Goal: Task Accomplishment & Management: Manage account settings

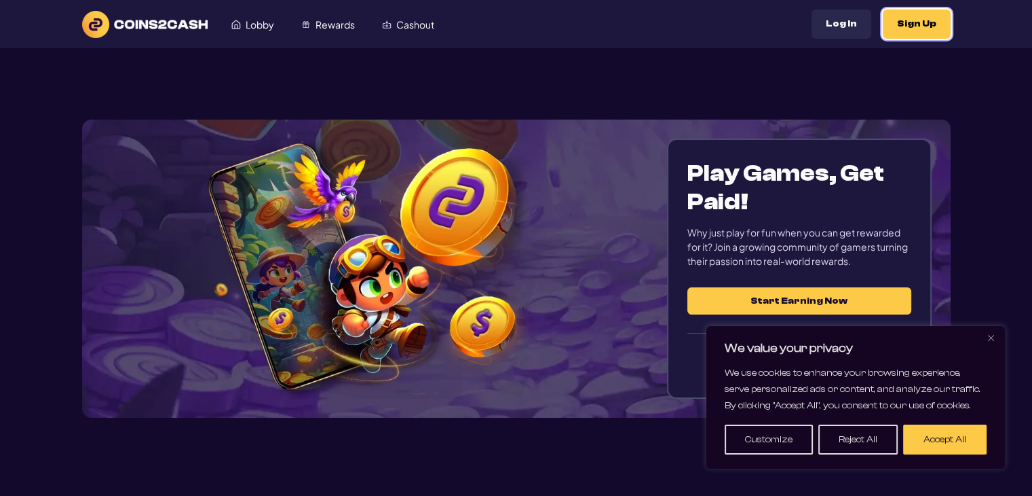
click at [910, 33] on button "Sign Up" at bounding box center [917, 24] width 68 height 29
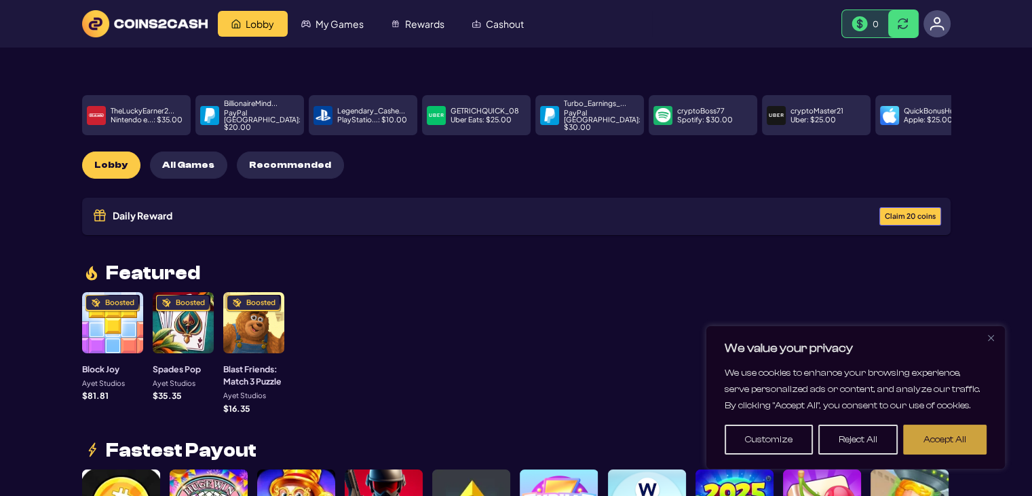
click at [964, 441] on button "Accept All" at bounding box center [945, 439] width 83 height 30
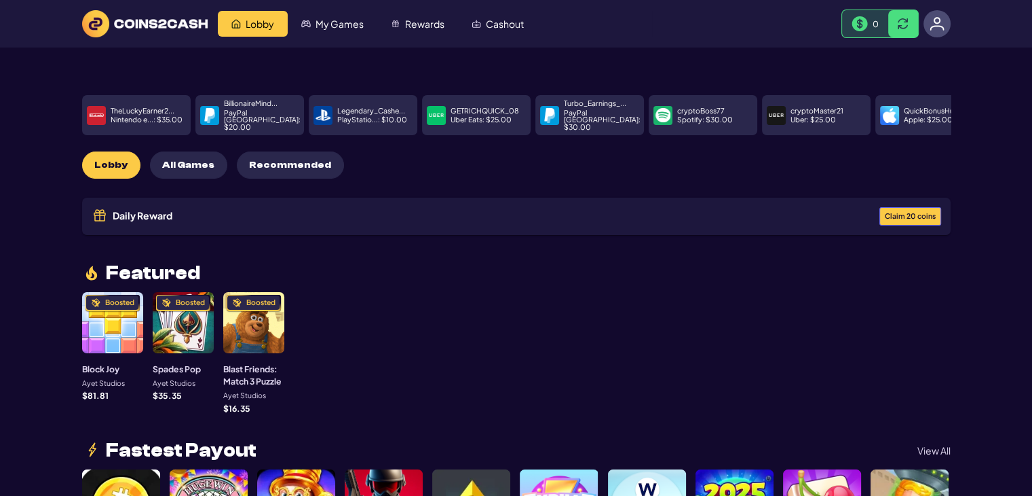
click at [195, 160] on span "All Games" at bounding box center [188, 166] width 52 height 12
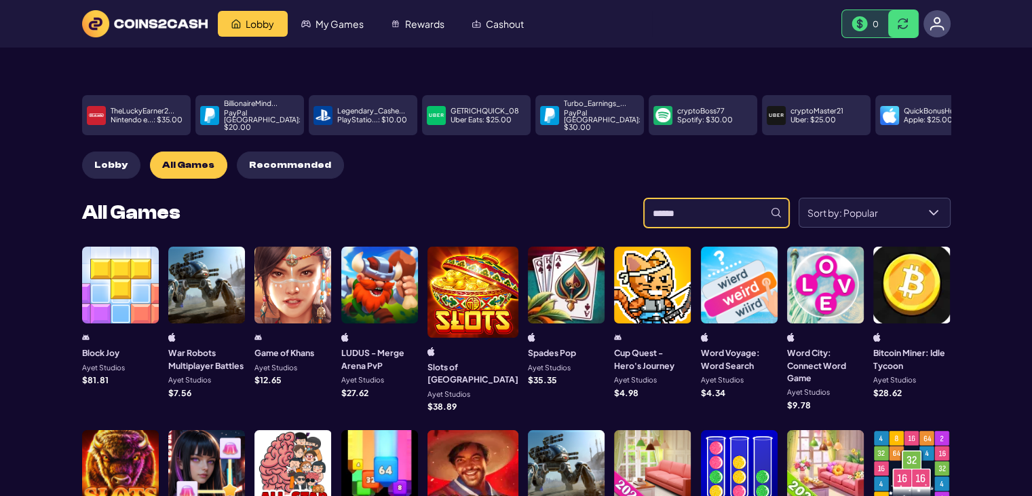
click at [685, 198] on input at bounding box center [716, 212] width 145 height 29
type input "**"
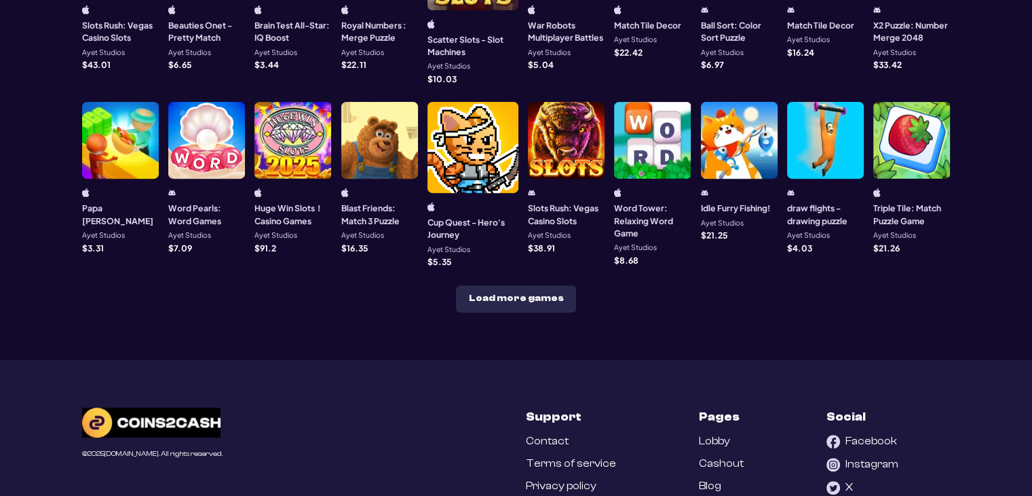
scroll to position [543, 0]
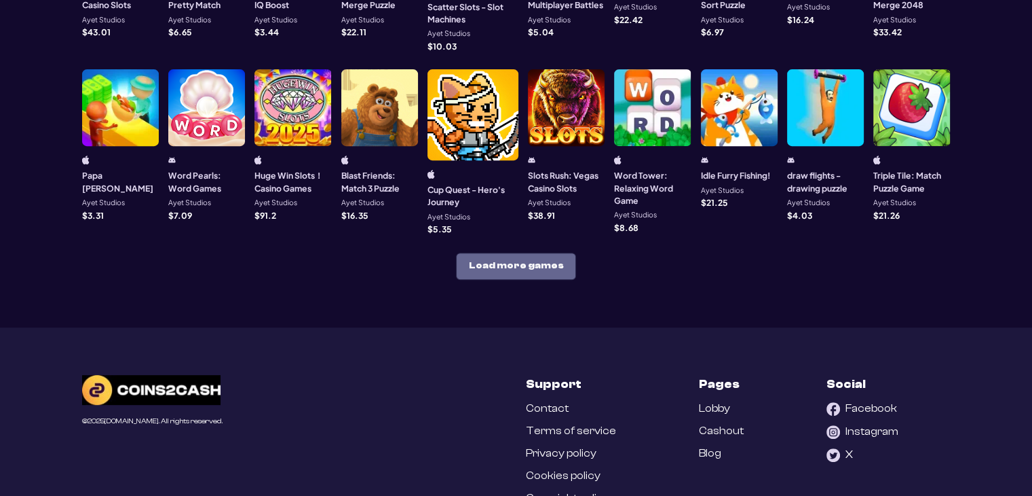
click at [513, 253] on button "Load more games" at bounding box center [516, 266] width 120 height 27
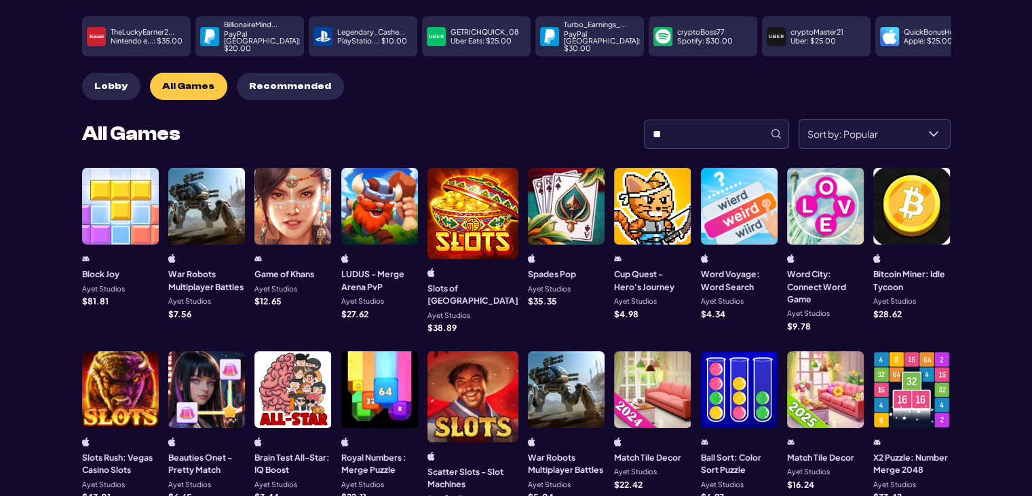
scroll to position [58, 0]
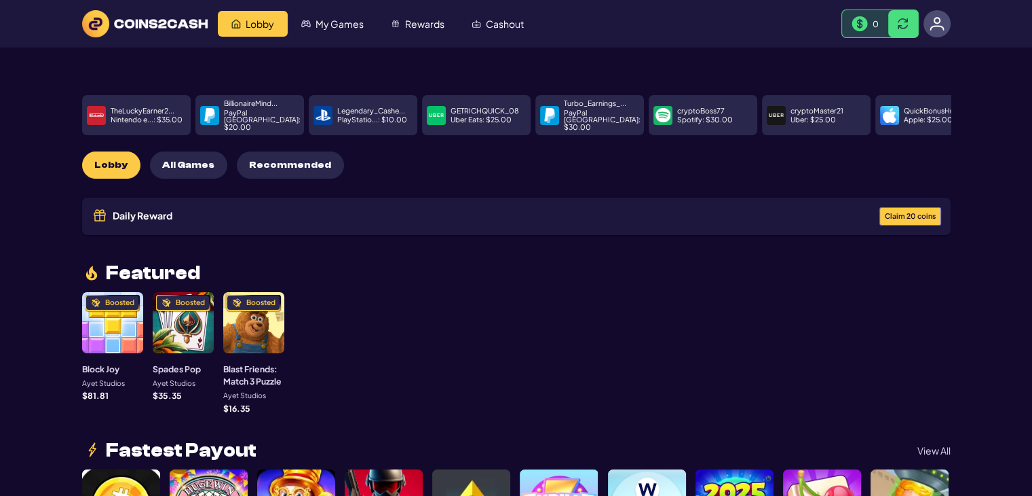
click at [206, 160] on span "All Games" at bounding box center [188, 166] width 52 height 12
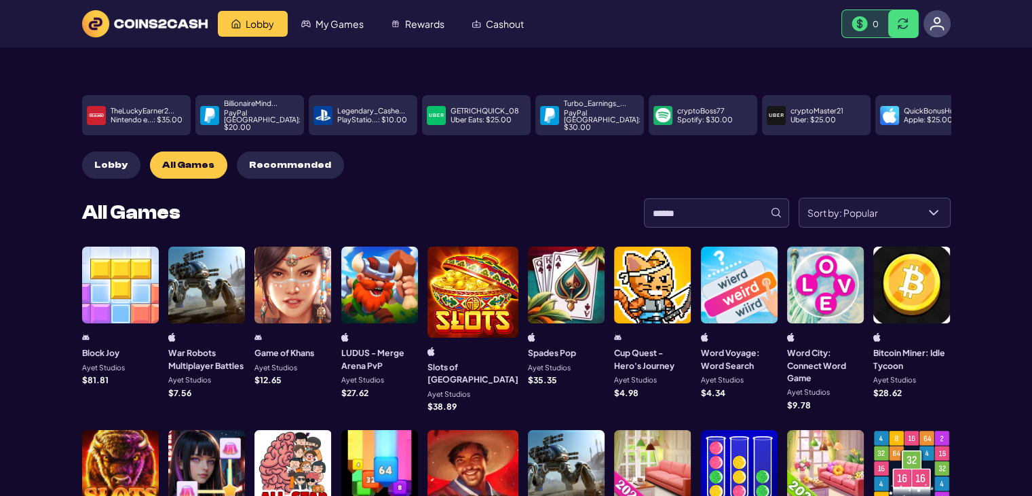
click at [290, 151] on button "Recommended" at bounding box center [290, 164] width 107 height 27
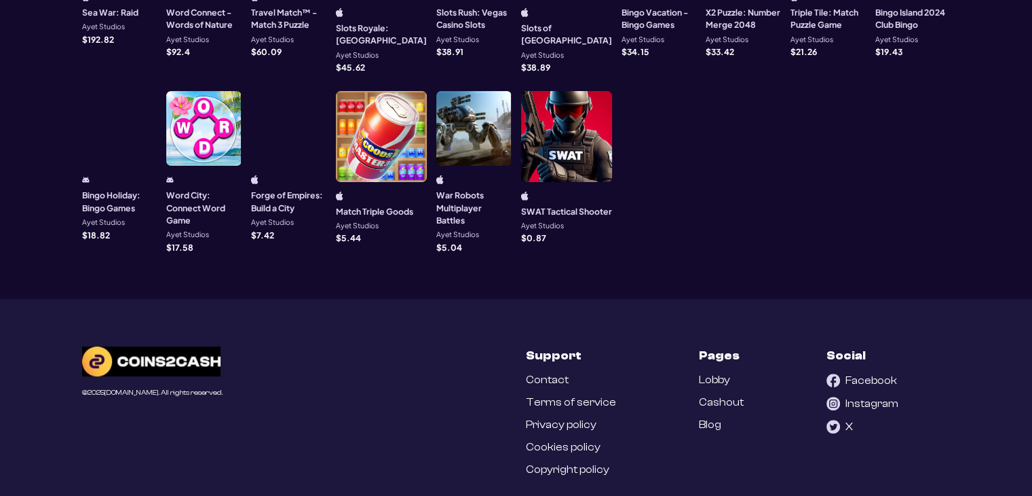
scroll to position [134, 0]
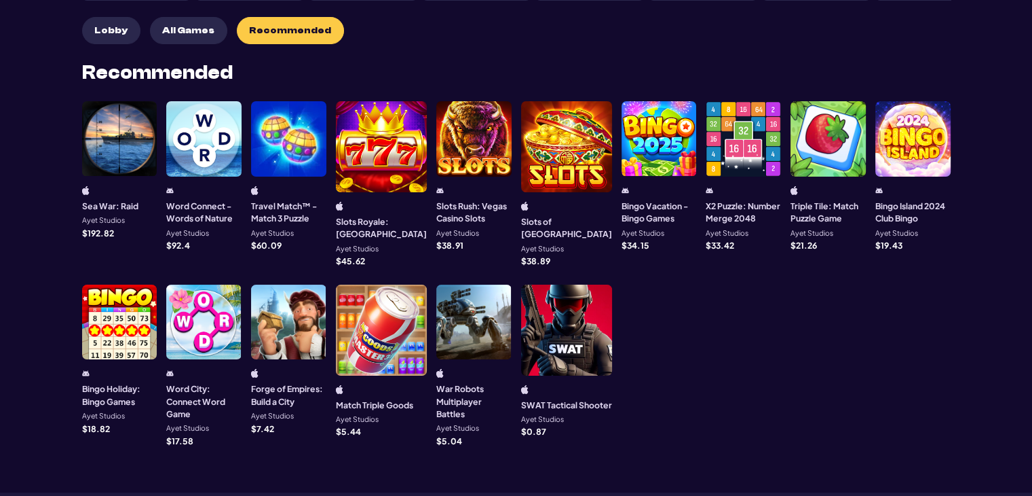
click at [196, 25] on span "All Games" at bounding box center [188, 31] width 52 height 12
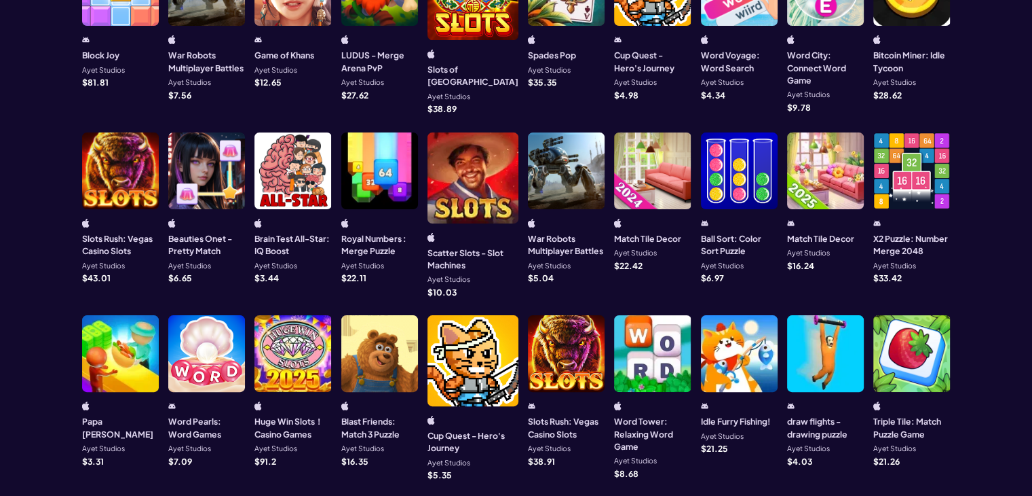
scroll to position [579, 0]
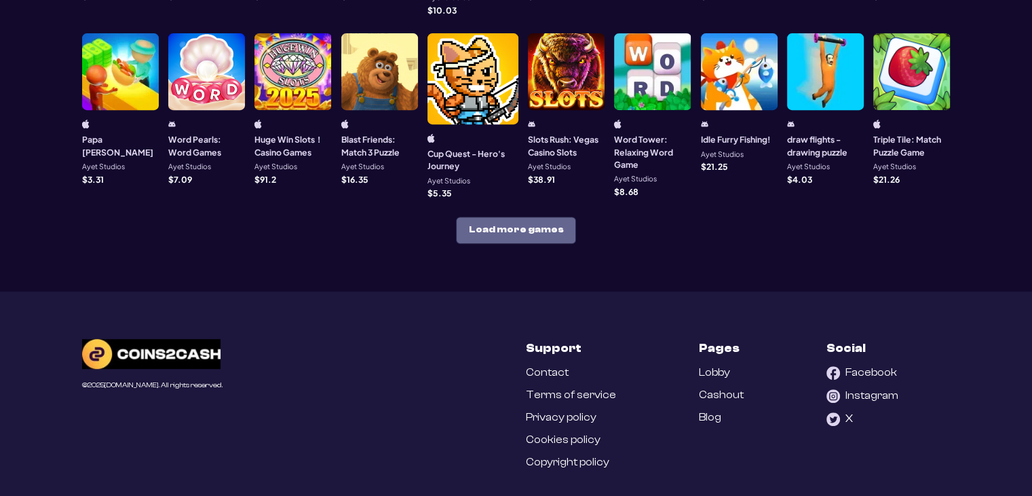
click at [551, 217] on button "Load more games" at bounding box center [516, 230] width 120 height 27
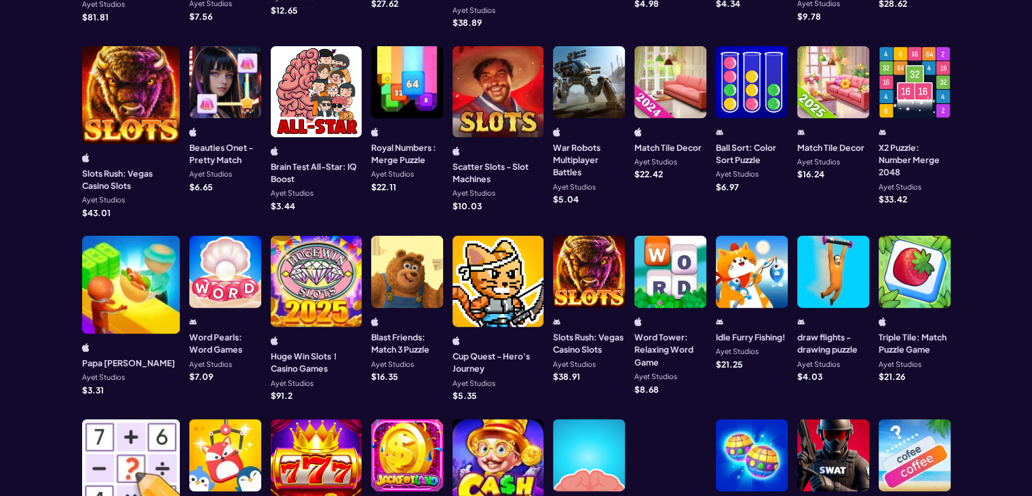
scroll to position [601, 0]
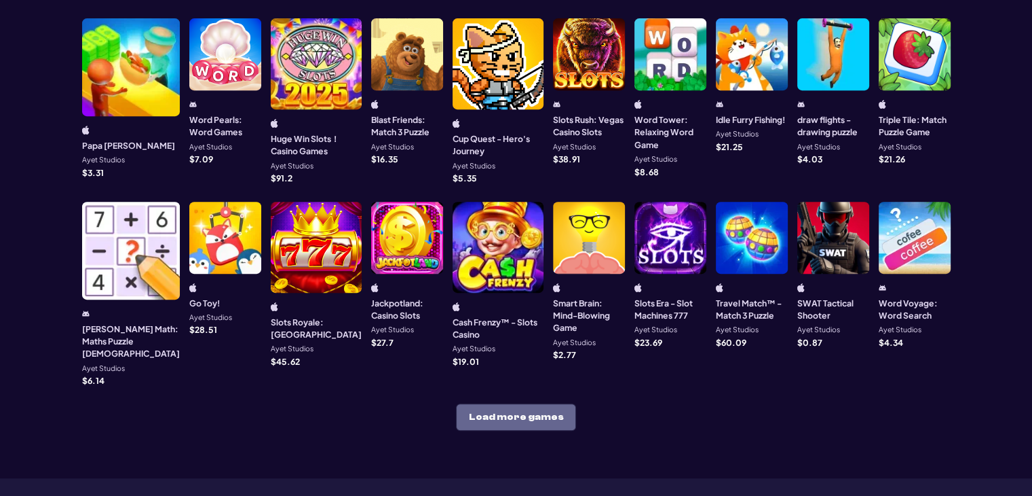
click at [516, 403] on button "Load more games" at bounding box center [516, 416] width 120 height 27
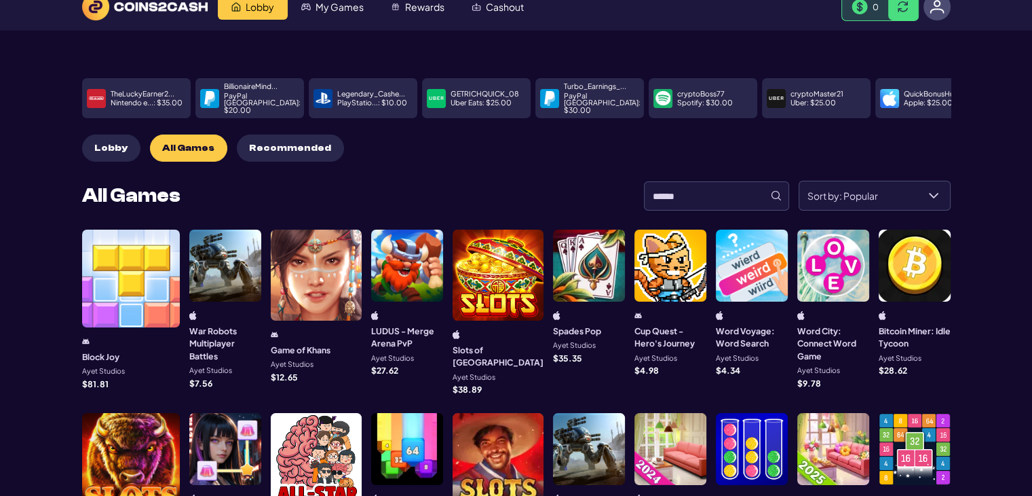
scroll to position [0, 0]
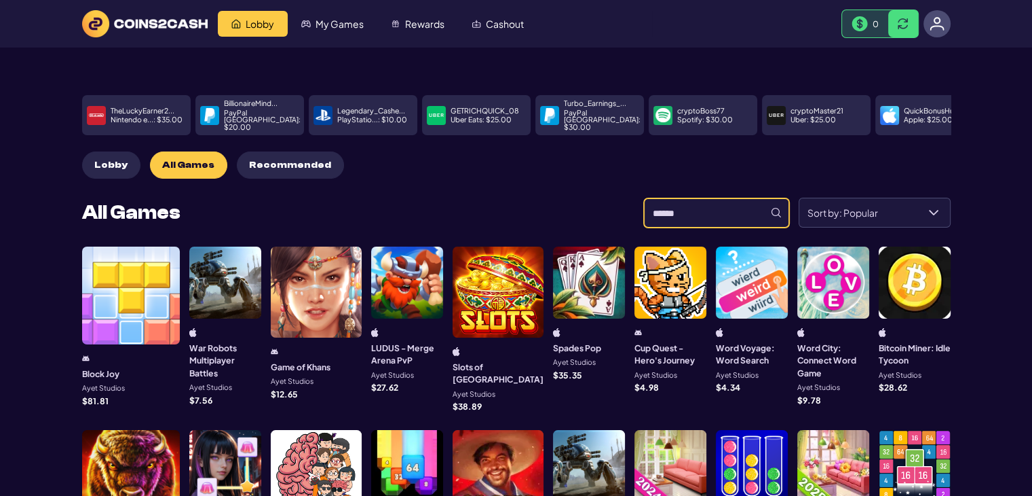
click at [733, 201] on input at bounding box center [716, 212] width 145 height 29
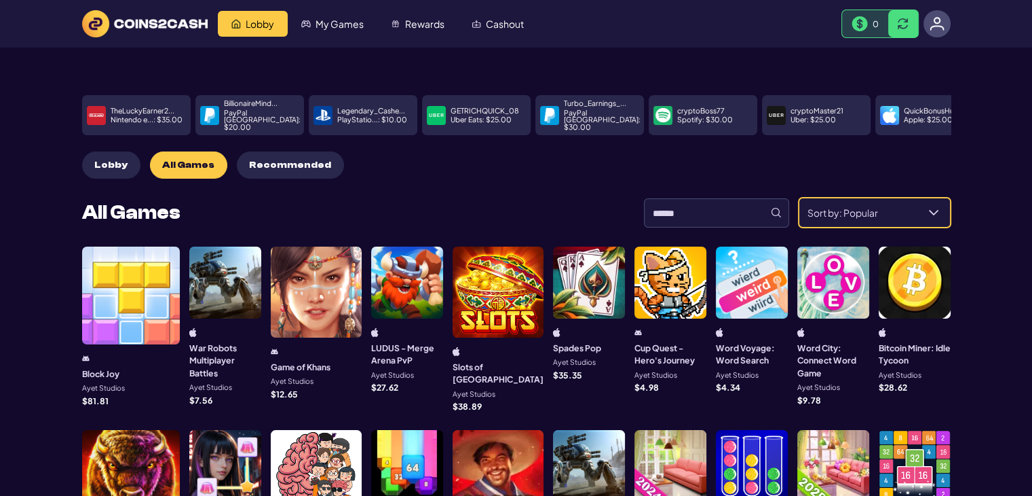
click at [838, 198] on div "**********" at bounding box center [875, 213] width 152 height 30
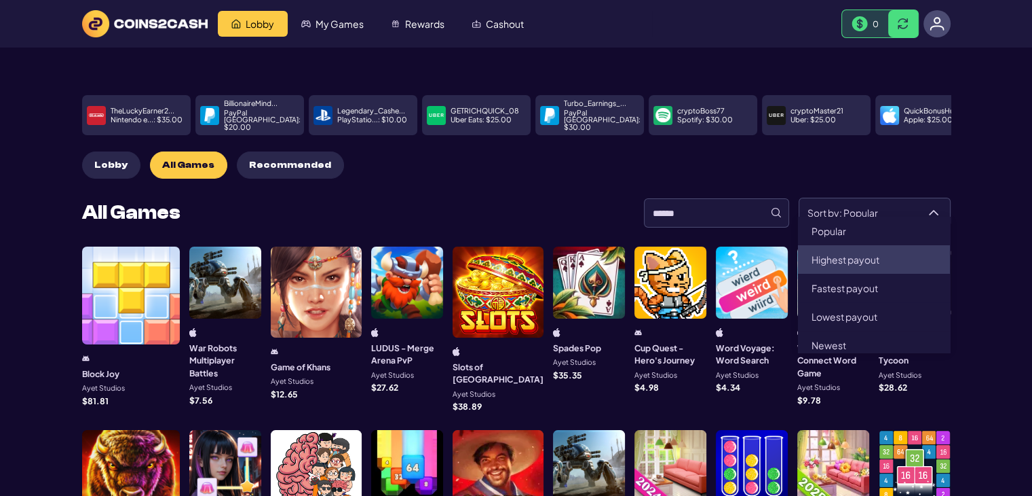
click at [859, 267] on li "Highest payout" at bounding box center [874, 259] width 152 height 29
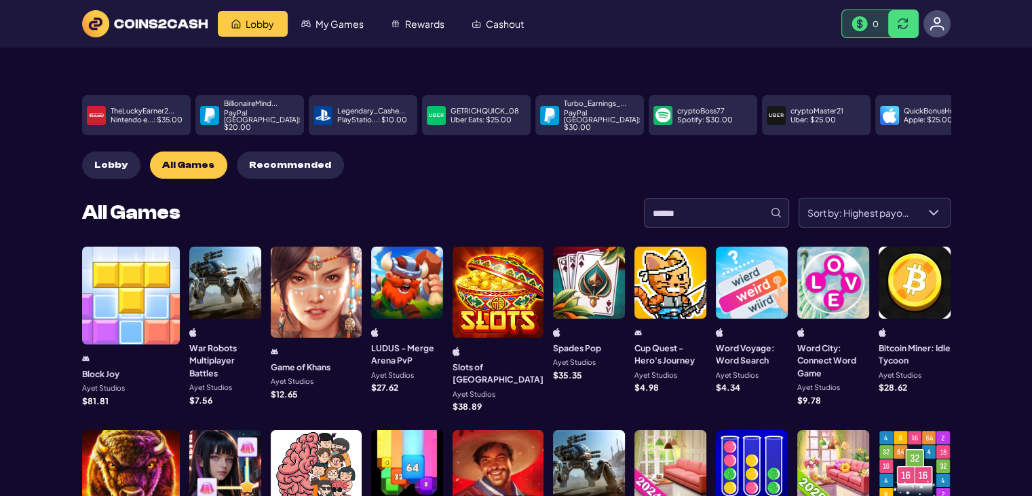
type input "**********"
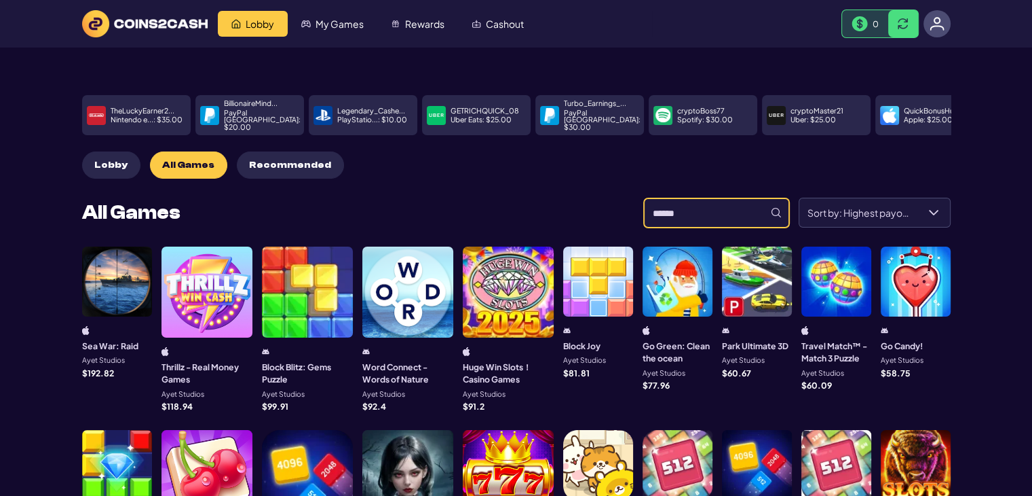
click at [663, 198] on input at bounding box center [716, 212] width 145 height 29
type input "**"
click at [932, 25] on img at bounding box center [937, 23] width 15 height 15
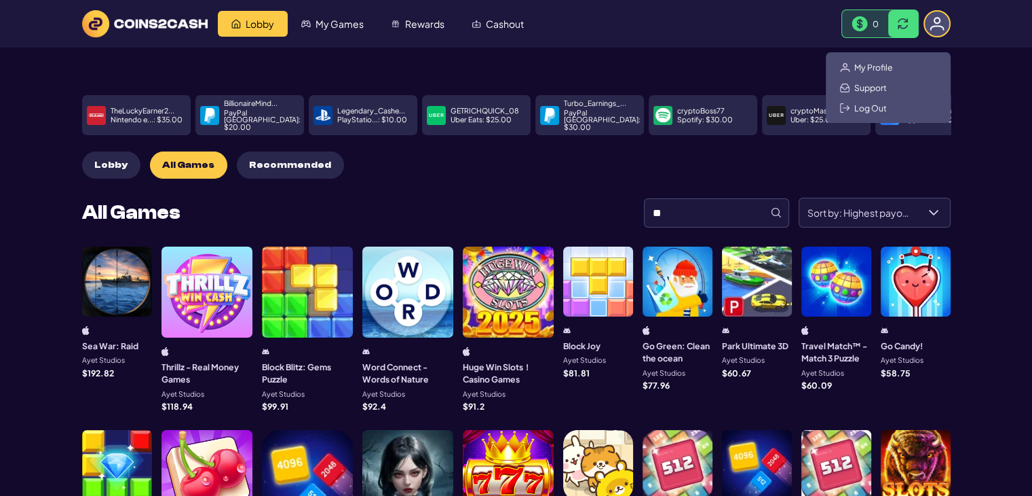
click at [877, 72] on div "My Profile Support Log Out" at bounding box center [888, 87] width 125 height 71
click at [878, 69] on span "My Profile" at bounding box center [874, 67] width 39 height 11
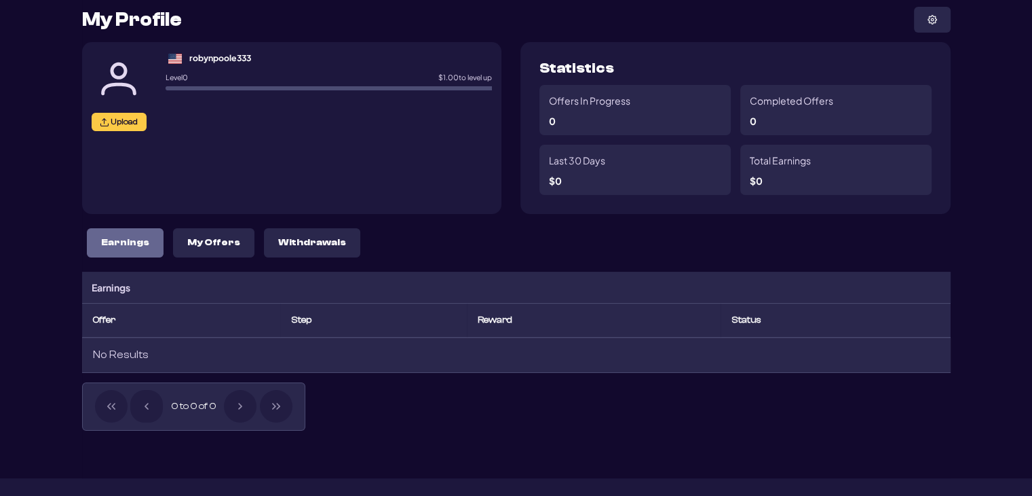
scroll to position [298, 0]
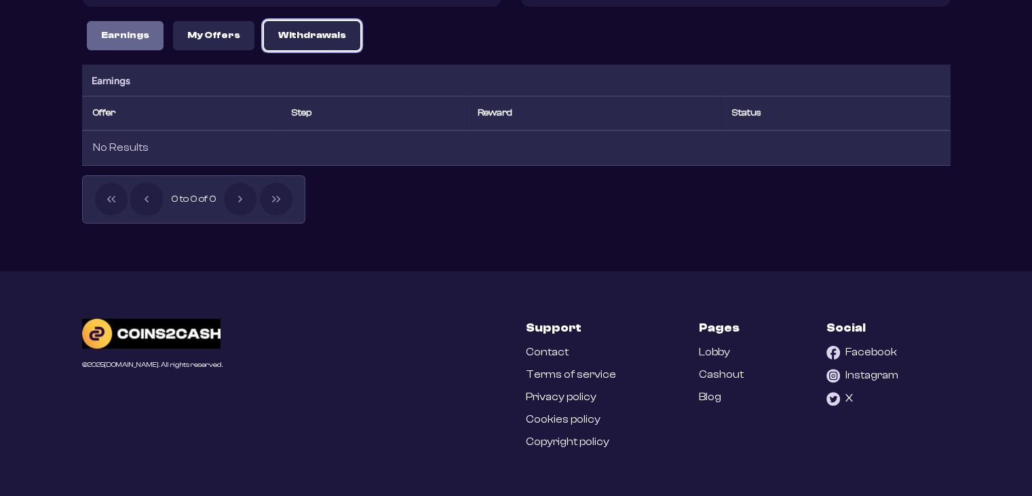
click at [286, 38] on button "Withdrawals" at bounding box center [312, 35] width 96 height 29
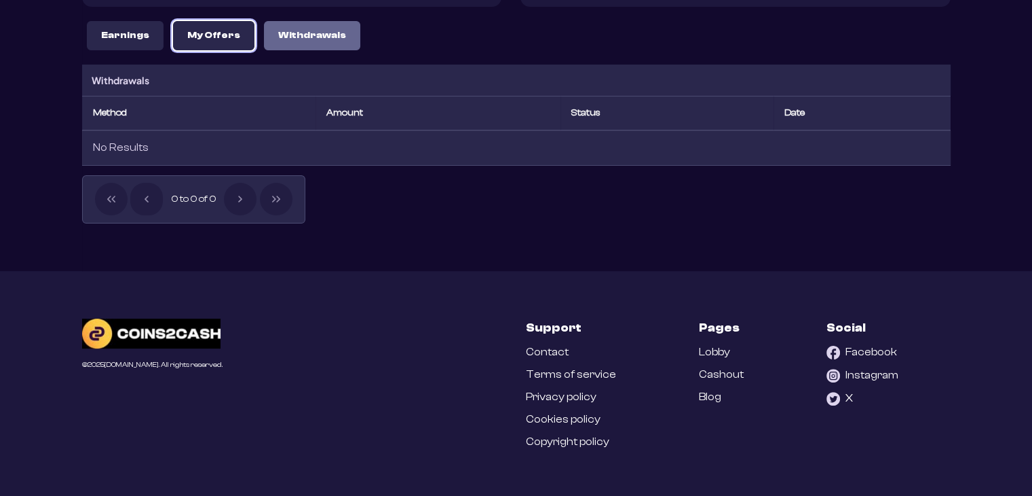
click at [234, 41] on button "My Offers" at bounding box center [213, 35] width 81 height 29
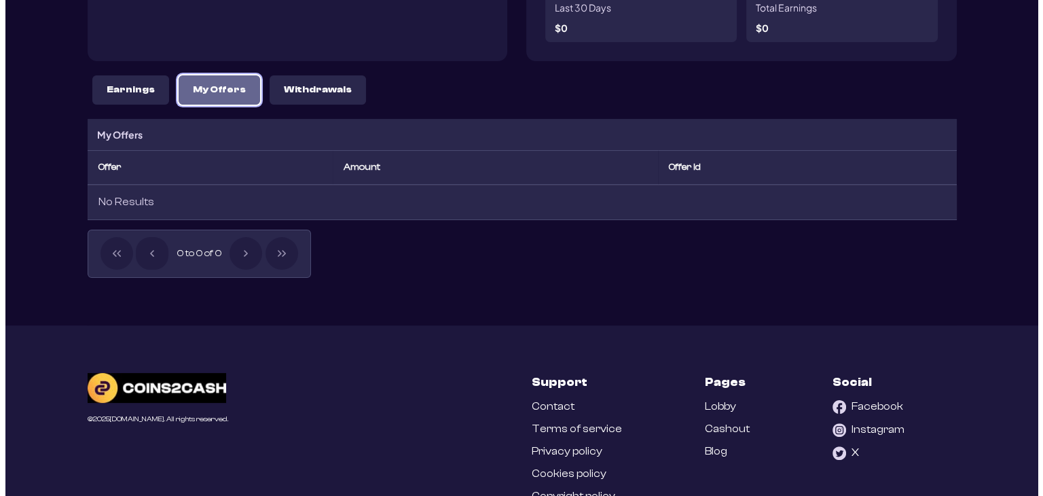
scroll to position [0, 0]
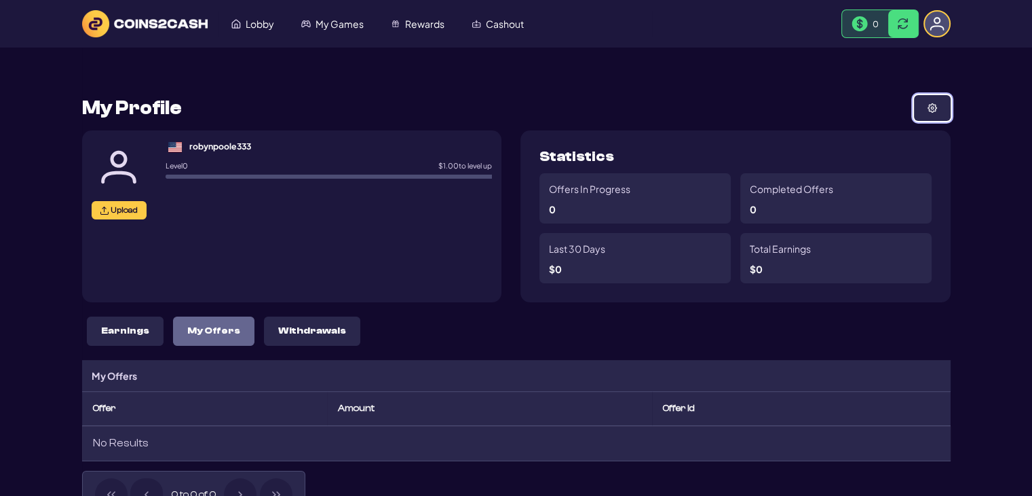
click at [933, 115] on button at bounding box center [932, 108] width 37 height 26
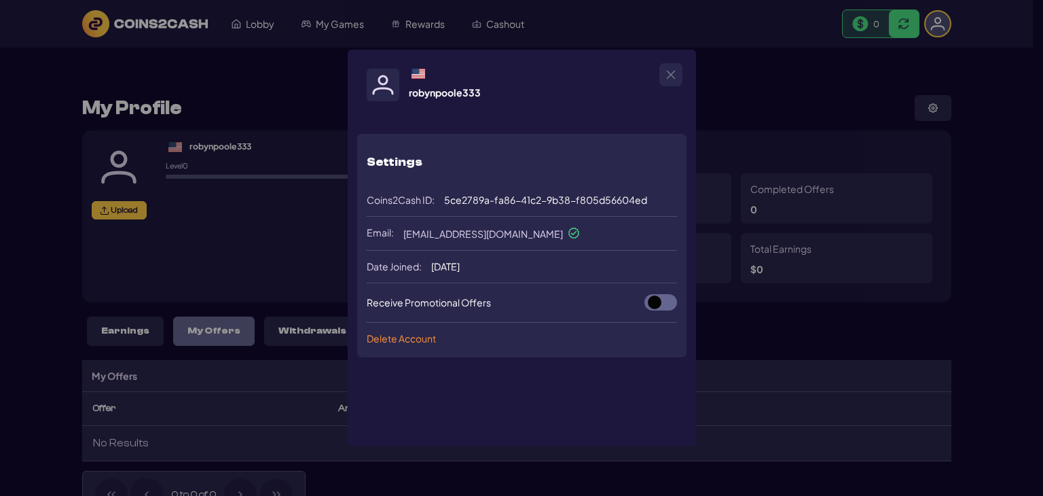
click at [411, 340] on link "Delete Account" at bounding box center [401, 338] width 69 height 10
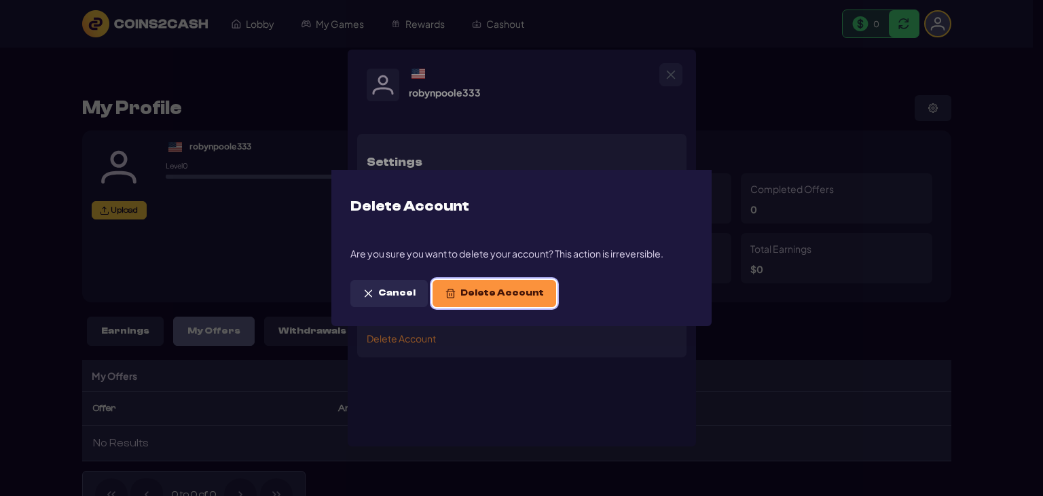
click at [501, 288] on button "Delete Account" at bounding box center [494, 293] width 124 height 27
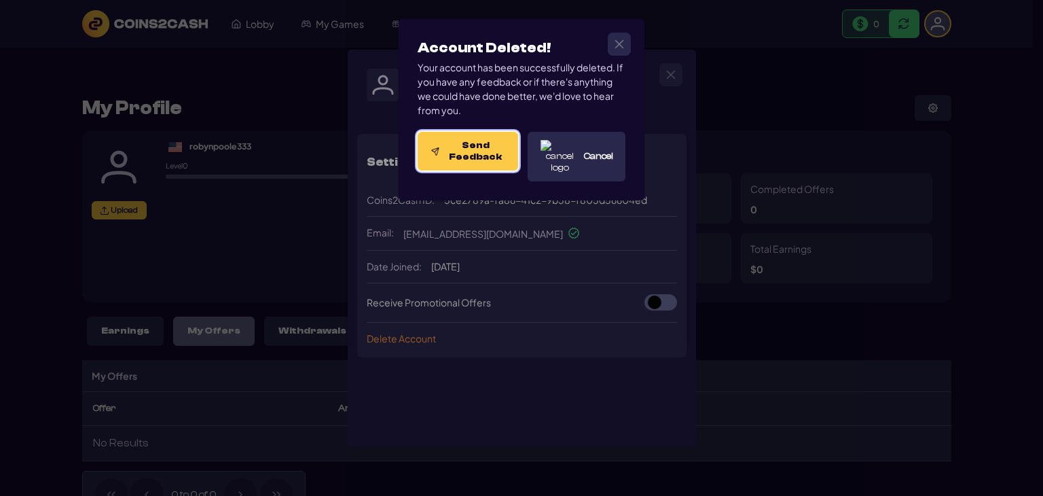
click at [479, 162] on span "Send Feedback" at bounding box center [475, 151] width 60 height 23
